Goal: Task Accomplishment & Management: Complete application form

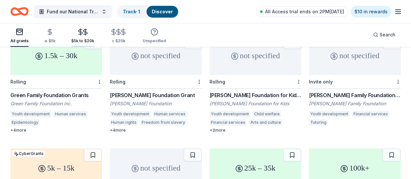
scroll to position [1100, 0]
click at [127, 37] on div "> $20k" at bounding box center [118, 35] width 17 height 15
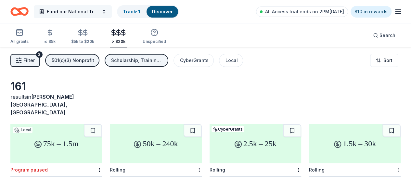
click at [66, 11] on span "Fund our National Trip For our [DEMOGRAPHIC_DATA] Girls to play softball" at bounding box center [73, 12] width 52 height 8
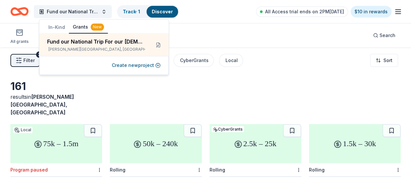
click at [221, 30] on div "All grants ≤ $5k $5k to $20k > $20k Unspecified Search" at bounding box center [205, 35] width 390 height 24
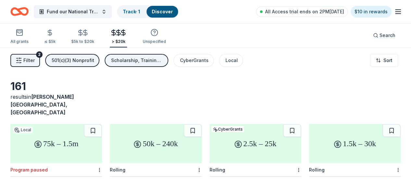
click at [210, 128] on div "2.5k – 25k" at bounding box center [256, 143] width 92 height 39
click at [110, 15] on button "Fund our National Trip For our [DEMOGRAPHIC_DATA] Girls to play softball" at bounding box center [73, 11] width 78 height 13
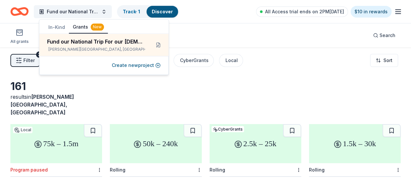
click at [59, 29] on button "In-Kind" at bounding box center [57, 27] width 24 height 12
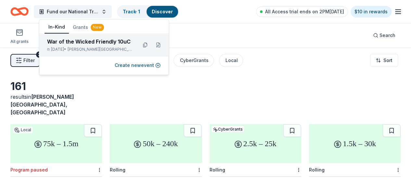
click at [112, 48] on span "Hamilton Township, NJ" at bounding box center [100, 49] width 65 height 5
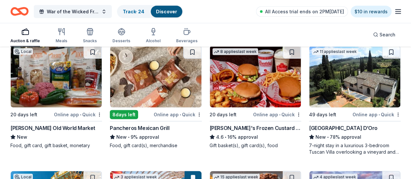
scroll to position [698, 0]
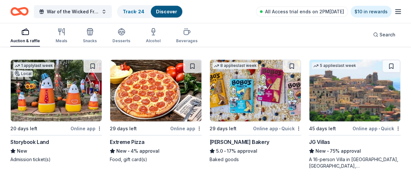
scroll to position [1056, 0]
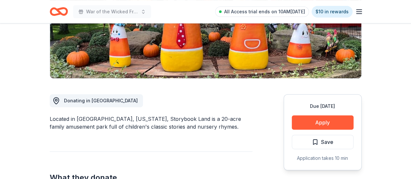
scroll to position [238, 0]
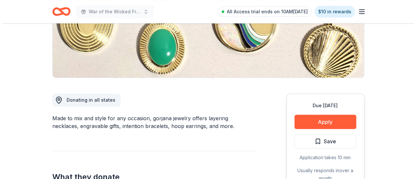
scroll to position [119, 0]
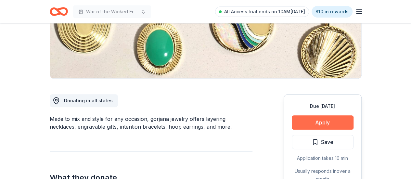
click at [308, 125] on button "Apply" at bounding box center [323, 122] width 62 height 14
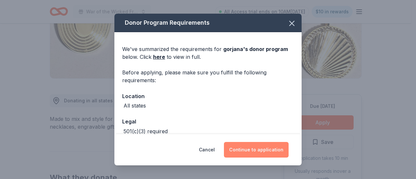
click at [267, 149] on button "Continue to application" at bounding box center [256, 150] width 65 height 16
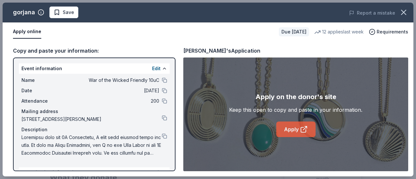
click at [301, 133] on icon at bounding box center [304, 129] width 8 height 8
